Goal: Information Seeking & Learning: Compare options

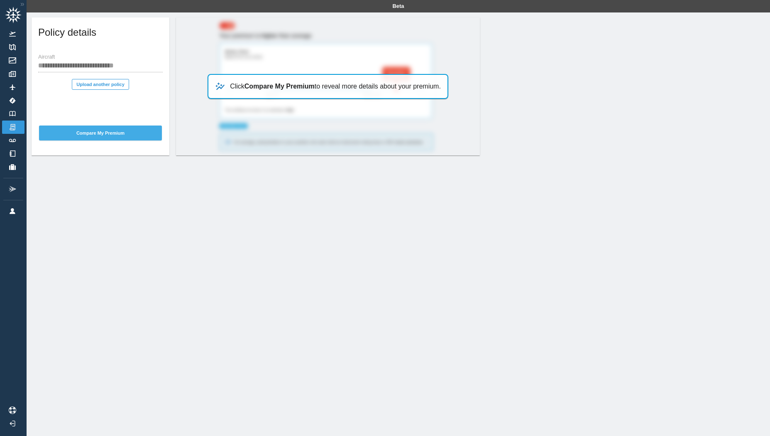
click at [85, 134] on button "Compare My Premium" at bounding box center [100, 132] width 123 height 15
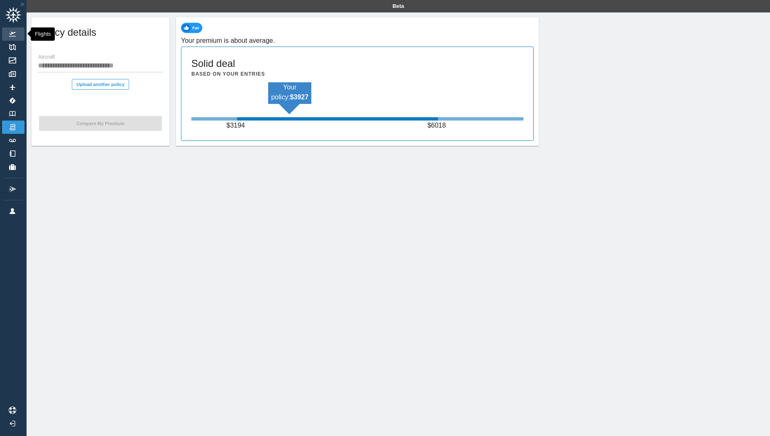
click at [14, 34] on img at bounding box center [12, 34] width 9 height 5
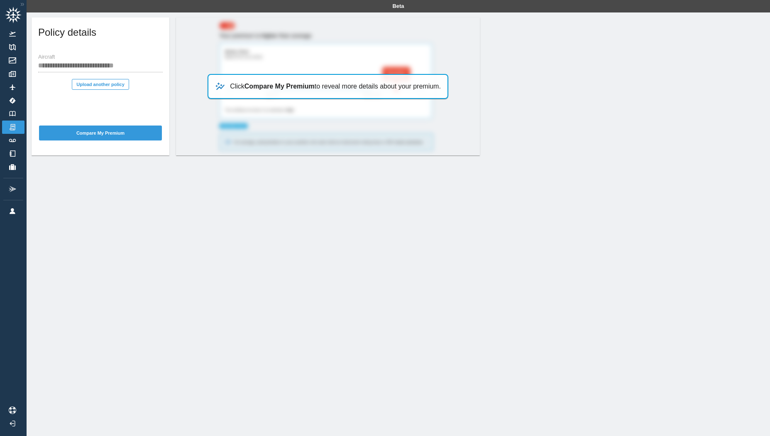
click at [72, 32] on h5 "Policy details" at bounding box center [67, 32] width 58 height 13
click at [76, 33] on h5 "Policy details" at bounding box center [67, 32] width 58 height 13
click at [73, 59] on div "**********" at bounding box center [100, 63] width 125 height 18
click at [260, 86] on b "Compare My Premium" at bounding box center [280, 86] width 70 height 7
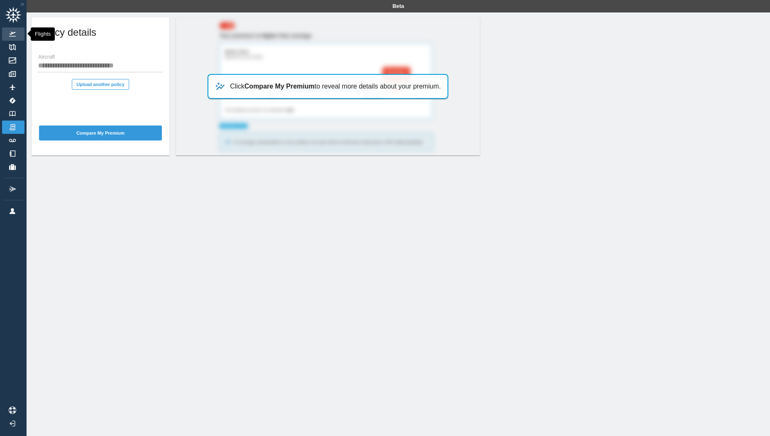
click at [13, 31] on link "Flights" at bounding box center [13, 33] width 22 height 13
